Goal: Check status: Check status

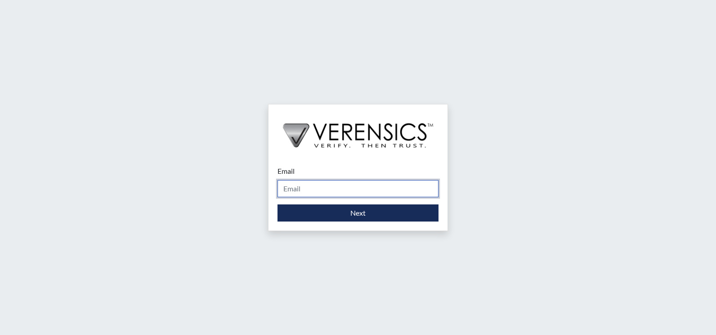
click at [315, 187] on input "Email" at bounding box center [358, 188] width 161 height 17
type input "[EMAIL_ADDRESS][PERSON_NAME][DOMAIN_NAME]"
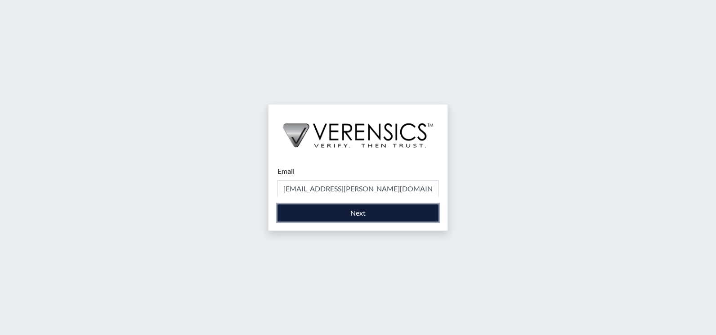
click at [328, 215] on button "Next" at bounding box center [358, 212] width 161 height 17
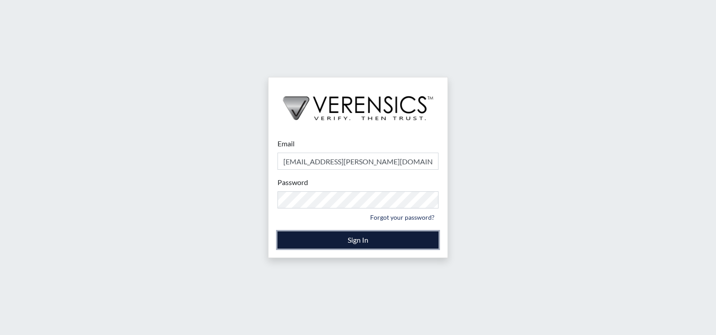
click at [315, 239] on button "Sign In" at bounding box center [358, 239] width 161 height 17
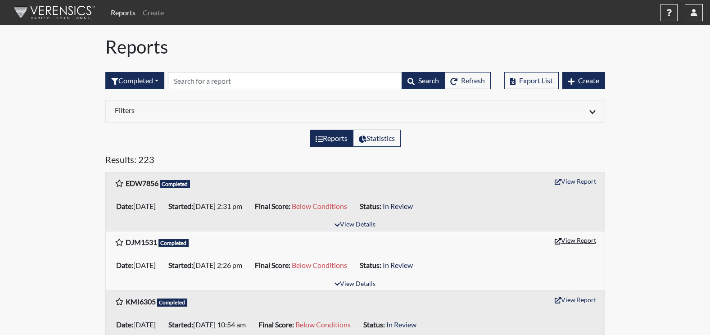
click at [585, 240] on button "View Report" at bounding box center [574, 240] width 49 height 14
click at [575, 181] on button "View Report" at bounding box center [574, 181] width 49 height 14
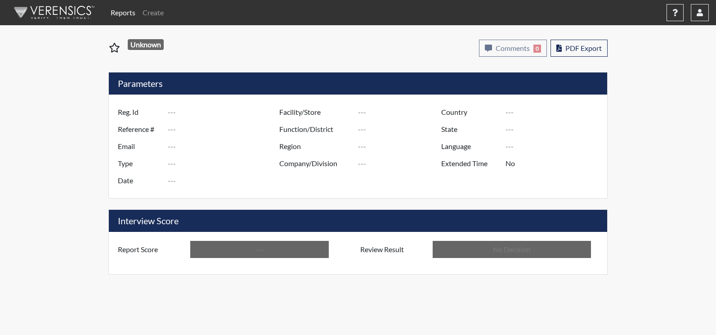
type input "DJM1531"
type input "50837"
type input "---"
type input "Corrections Pre-Employment"
type input "Aug 19, 2025"
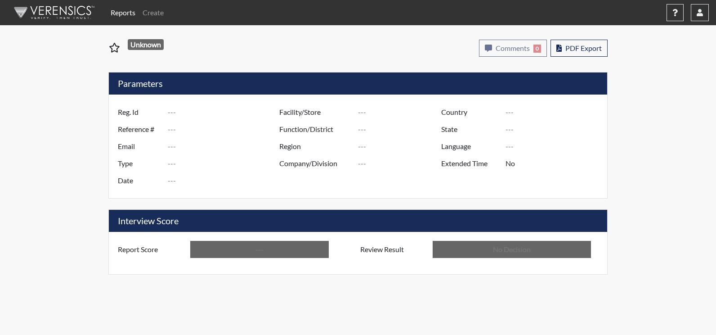
type input "Augusta SMP"
type input "[GEOGRAPHIC_DATA]"
type input "[US_STATE]"
type input "English"
type input "Below Conditions"
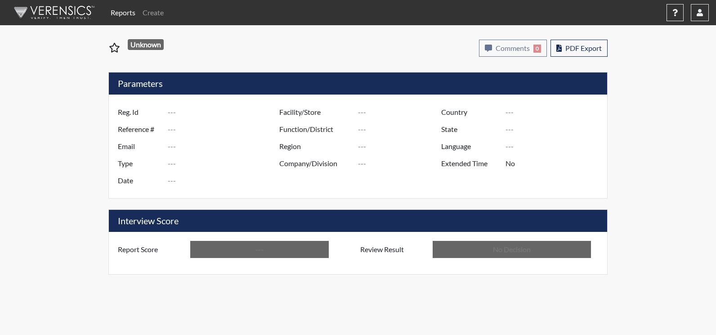
type input "In Review"
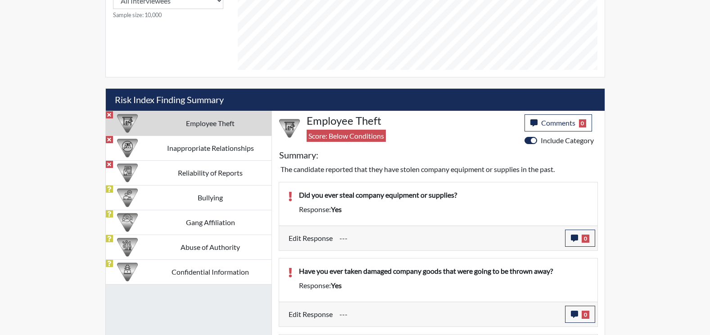
scroll to position [450, 0]
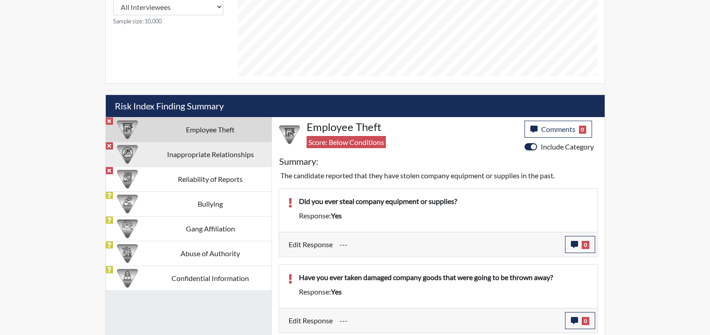
click at [197, 153] on td "Inappropriate Relationships" at bounding box center [210, 154] width 122 height 25
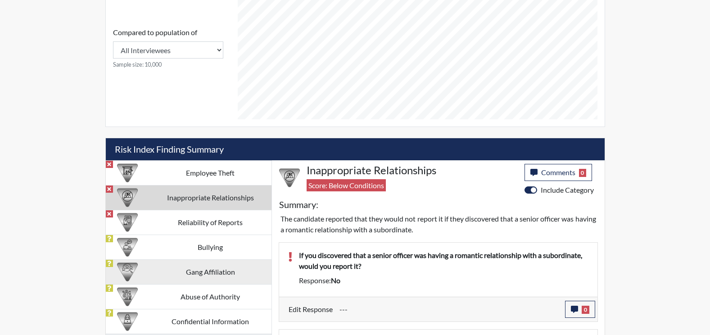
scroll to position [464, 0]
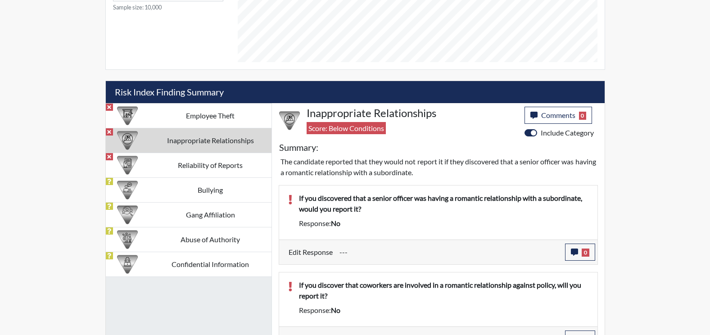
click at [166, 152] on td "Inappropriate Relationships" at bounding box center [210, 140] width 122 height 25
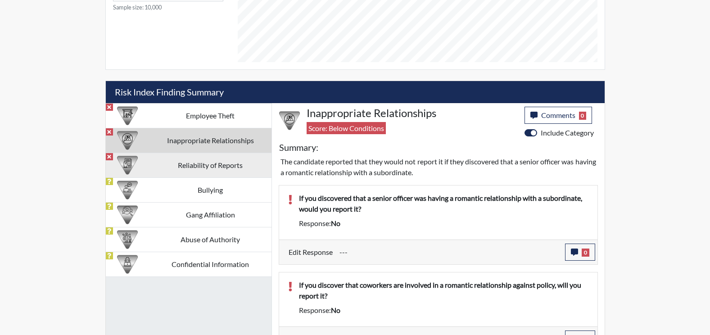
click at [163, 166] on td "Reliability of Reports" at bounding box center [210, 165] width 122 height 25
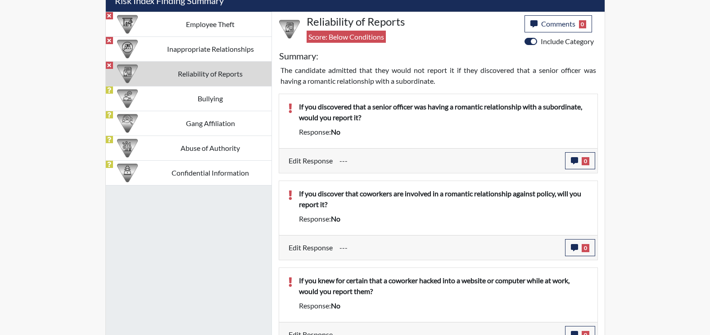
scroll to position [568, 0]
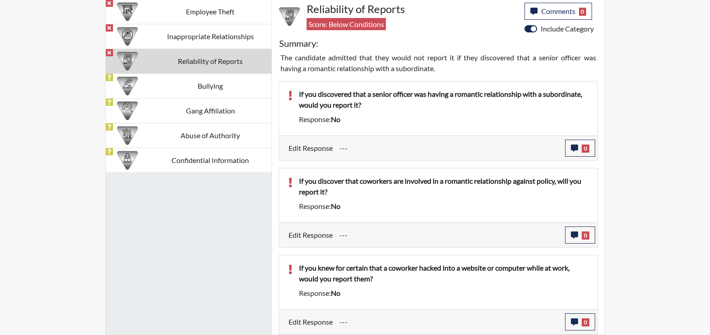
click at [181, 58] on td "Reliability of Reports" at bounding box center [210, 61] width 122 height 25
drag, startPoint x: 185, startPoint y: 60, endPoint x: 198, endPoint y: 73, distance: 19.1
click at [185, 61] on td "Reliability of Reports" at bounding box center [210, 61] width 122 height 25
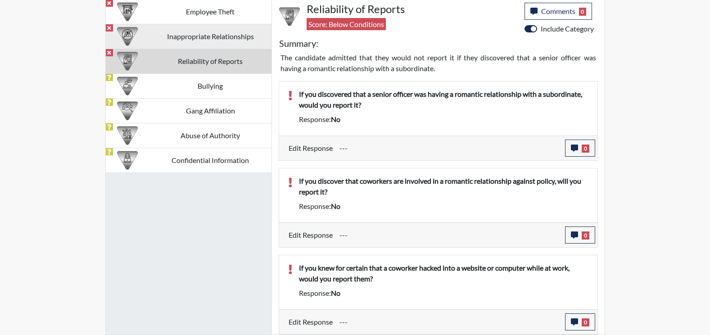
click at [195, 38] on td "Inappropriate Relationships" at bounding box center [210, 36] width 122 height 25
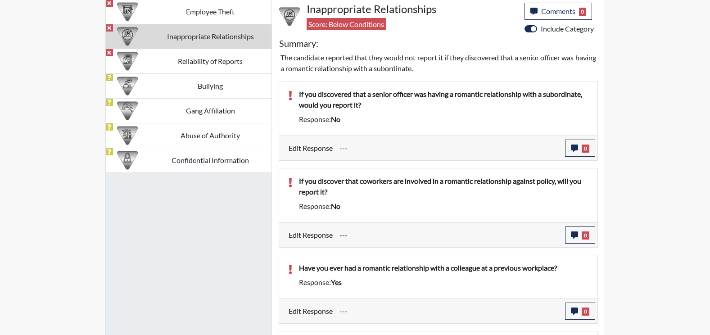
click at [189, 37] on td "Inappropriate Relationships" at bounding box center [210, 36] width 122 height 25
click at [188, 37] on td "Inappropriate Relationships" at bounding box center [210, 36] width 122 height 25
drag, startPoint x: 188, startPoint y: 37, endPoint x: 144, endPoint y: 35, distance: 44.6
click at [144, 35] on div at bounding box center [128, 36] width 44 height 24
click at [111, 14] on div at bounding box center [127, 12] width 35 height 24
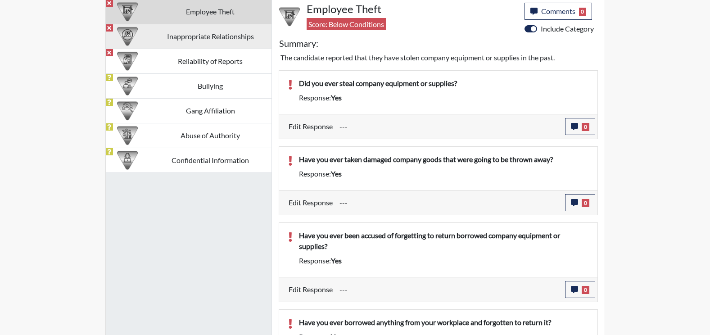
click at [139, 40] on div at bounding box center [127, 36] width 35 height 24
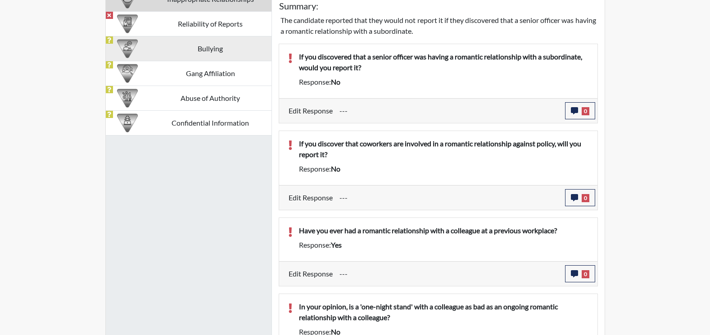
scroll to position [509, 0]
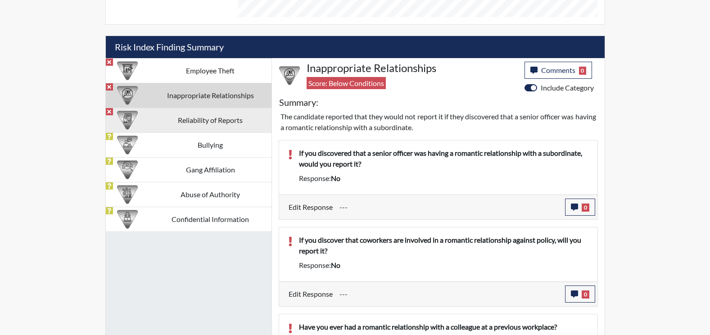
click at [153, 119] on td "Reliability of Reports" at bounding box center [210, 120] width 122 height 25
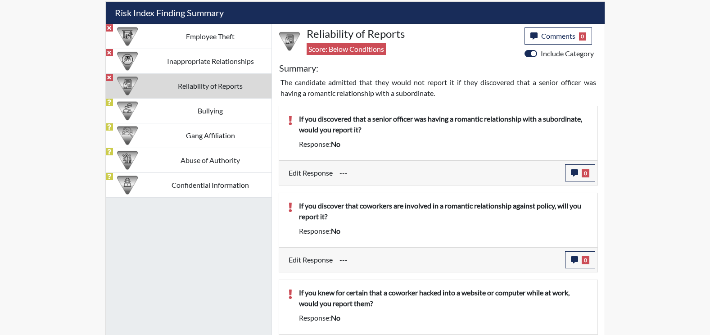
scroll to position [523, 0]
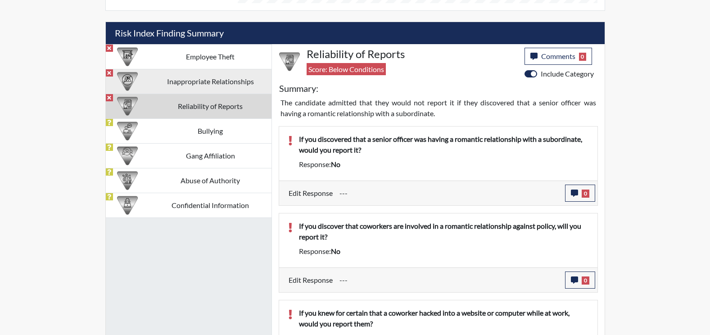
click at [201, 88] on td "Inappropriate Relationships" at bounding box center [210, 81] width 122 height 25
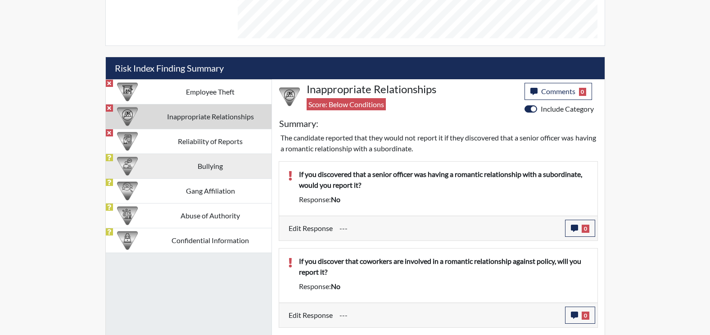
scroll to position [464, 0]
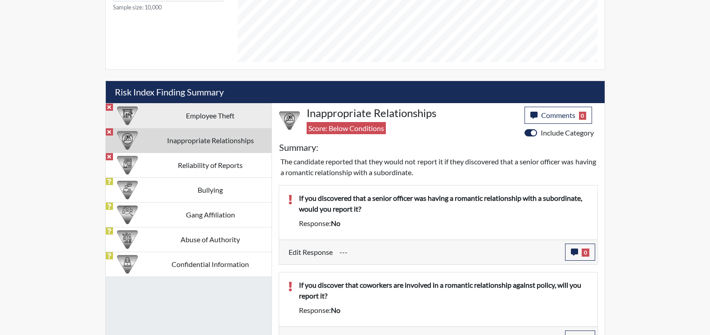
drag, startPoint x: 196, startPoint y: 118, endPoint x: 200, endPoint y: 121, distance: 5.2
click at [196, 118] on td "Employee Theft" at bounding box center [210, 115] width 122 height 25
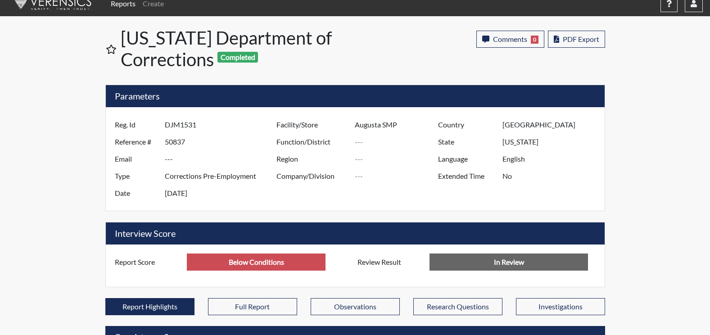
scroll to position [0, 0]
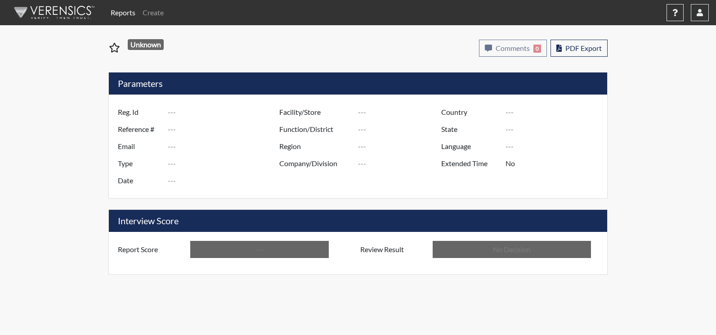
type input "EDW7856"
type input "50838"
type input "---"
type input "Corrections Pre-Employment"
type input "Aug 19, 2025"
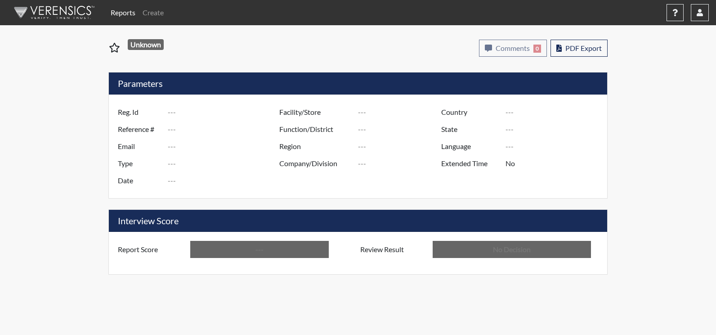
type input "Augusta SMP"
type input "[GEOGRAPHIC_DATA]"
type input "[US_STATE]"
type input "English"
type input "Below Conditions"
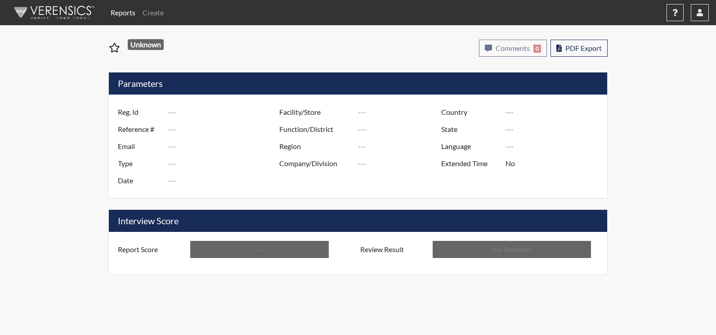
type input "In Review"
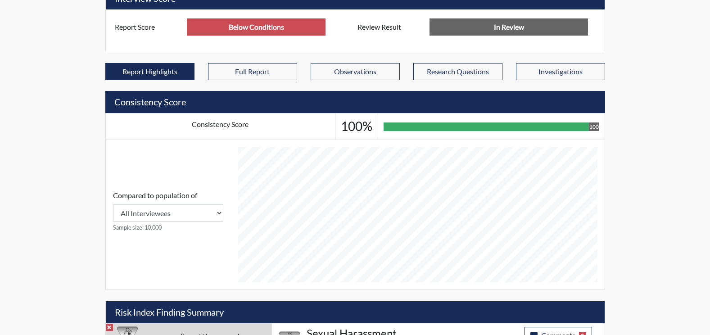
scroll to position [373, 0]
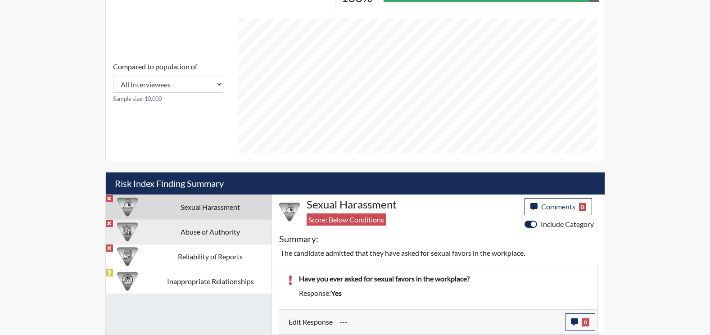
click at [182, 232] on td "Abuse of Authority" at bounding box center [210, 231] width 122 height 25
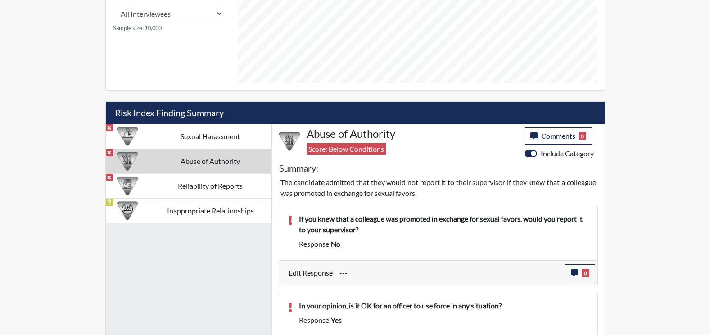
scroll to position [430, 0]
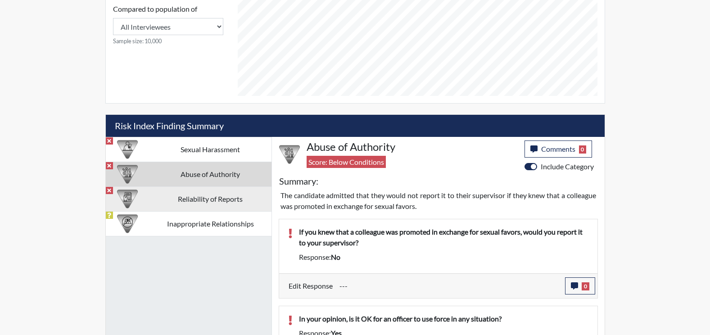
click at [187, 205] on td "Reliability of Reports" at bounding box center [210, 198] width 122 height 25
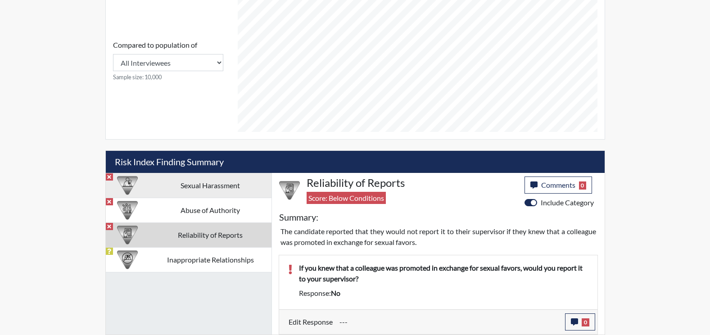
click at [216, 186] on td "Sexual Harassment" at bounding box center [210, 185] width 122 height 25
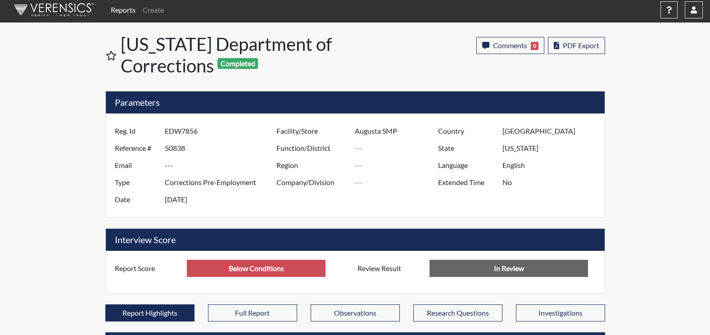
scroll to position [0, 0]
